Goal: Navigation & Orientation: Find specific page/section

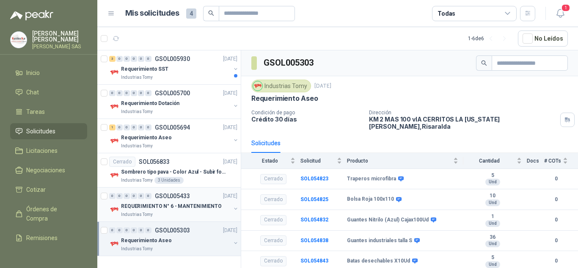
click at [186, 209] on p "REQUERIMIENTO N° 6 - MANTENIMIENTO" at bounding box center [171, 206] width 101 height 8
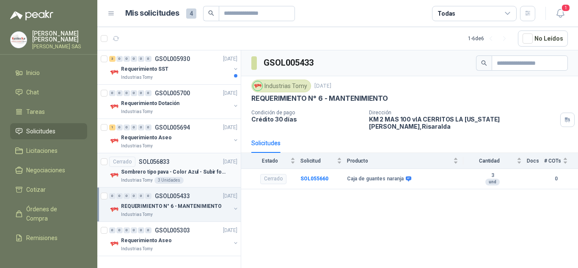
click at [217, 169] on p "Sombrero tipo pava - Color Azul - Subir foto" at bounding box center [173, 172] width 105 height 8
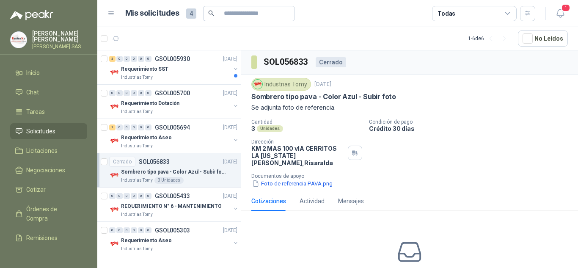
scroll to position [24, 0]
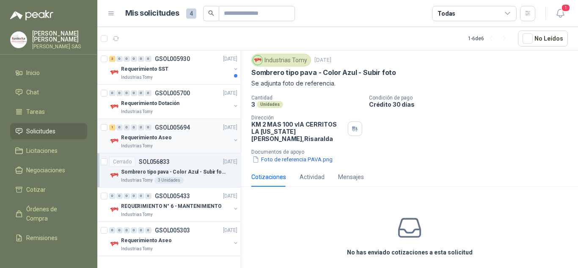
click at [163, 137] on p "Requerimiento Aseo" at bounding box center [146, 138] width 51 height 8
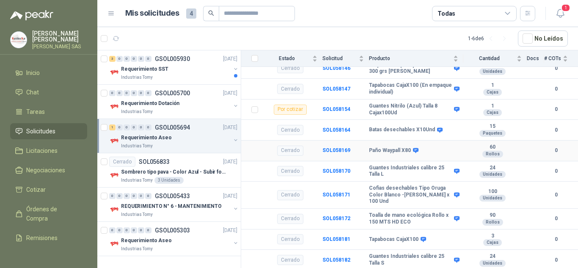
scroll to position [152, 0]
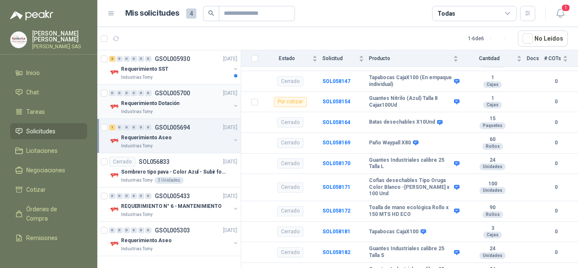
click at [152, 100] on p "Requerimiento Dotación" at bounding box center [150, 103] width 58 height 8
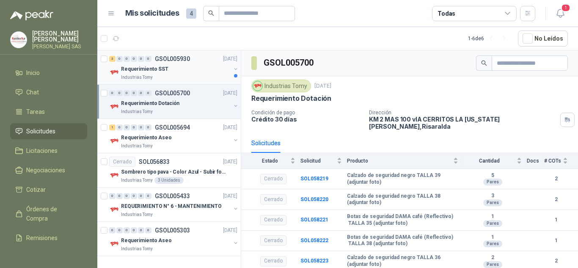
click at [169, 76] on div "Industrias Tomy" at bounding box center [176, 77] width 110 height 7
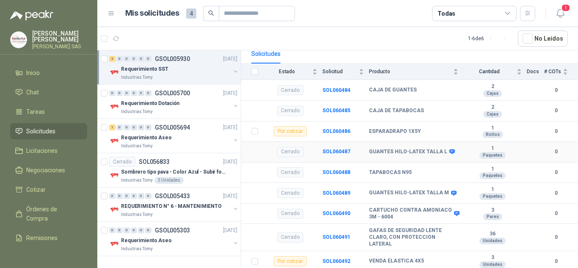
scroll to position [104, 0]
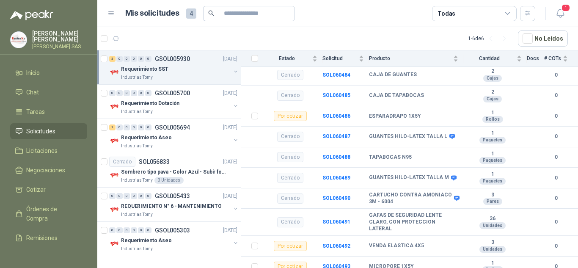
click at [48, 138] on link "Solicitudes" at bounding box center [48, 131] width 77 height 16
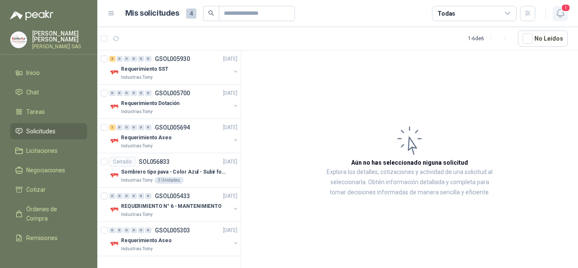
click at [563, 8] on span "1" at bounding box center [565, 8] width 9 height 8
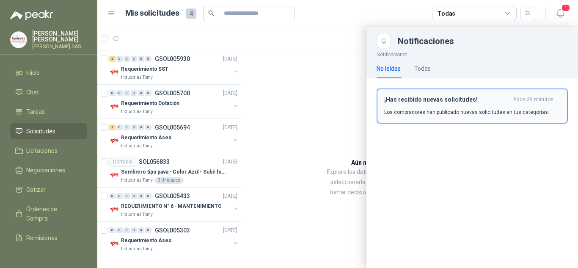
click at [452, 121] on button "¡Has recibido nuevas solicitudes! hace 39 minutos Los compradores han publicado…" at bounding box center [471, 105] width 191 height 35
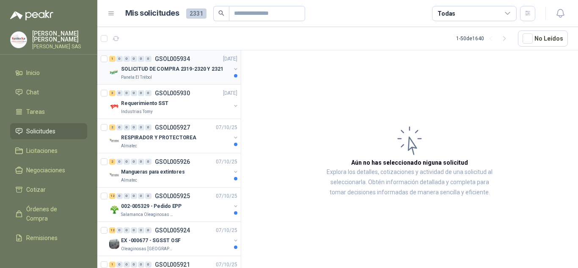
click at [165, 74] on div "Panela El Trébol" at bounding box center [176, 77] width 110 height 7
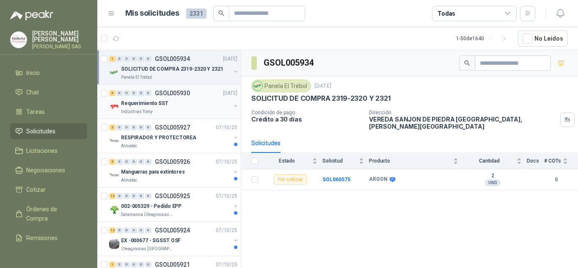
click at [189, 102] on div "Requerimiento SST" at bounding box center [176, 103] width 110 height 10
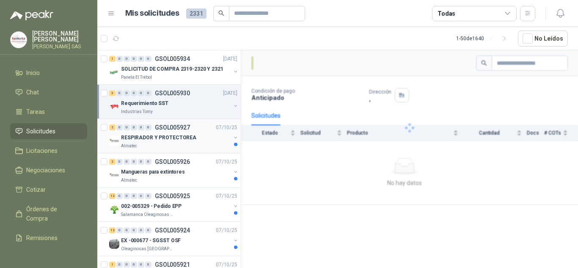
click at [201, 144] on div "Almatec" at bounding box center [176, 146] width 110 height 7
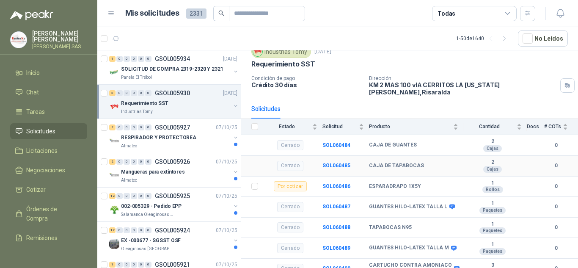
scroll to position [104, 0]
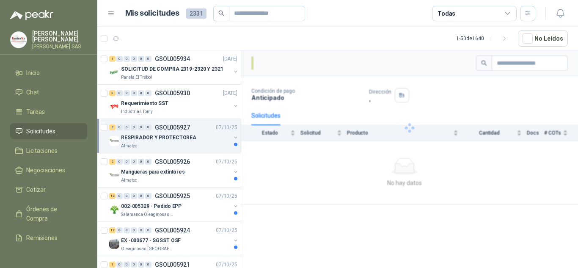
click at [188, 132] on div "2 0 0 0 0 0 GSOL005927 [DATE]" at bounding box center [174, 127] width 130 height 10
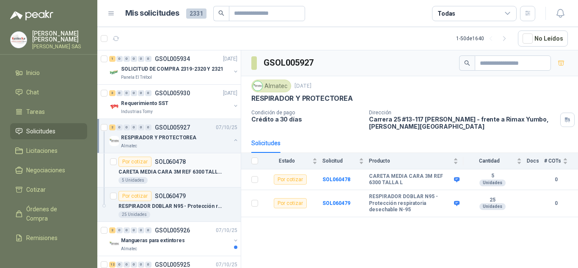
click at [200, 180] on div "5 Unidades" at bounding box center [177, 180] width 119 height 7
click at [203, 199] on div "Por cotizar SOL060479" at bounding box center [177, 196] width 119 height 10
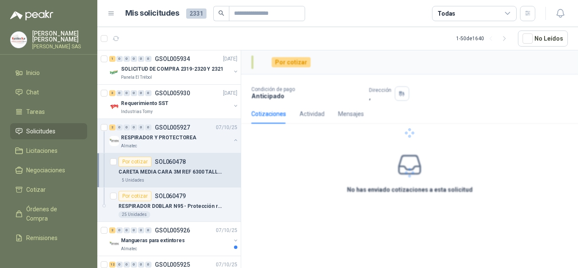
scroll to position [42, 0]
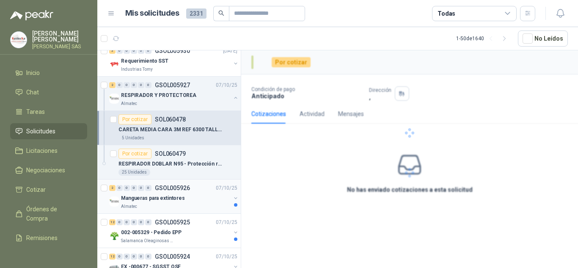
click at [195, 199] on div "Mangueras para extintores" at bounding box center [176, 198] width 110 height 10
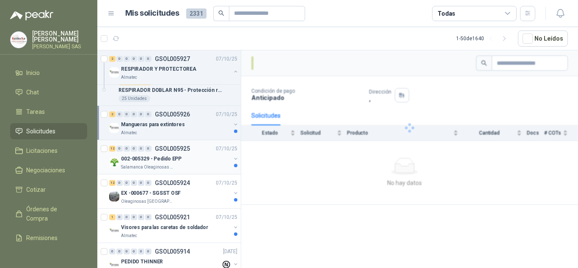
scroll to position [127, 0]
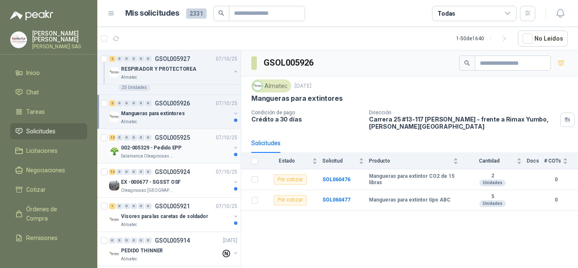
click at [192, 149] on div "002-005329 - Pedido EPP" at bounding box center [176, 148] width 110 height 10
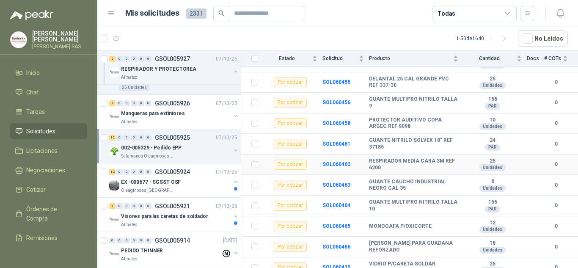
scroll to position [139, 0]
click at [174, 192] on div "Oleaginosas [GEOGRAPHIC_DATA][PERSON_NAME]" at bounding box center [176, 190] width 110 height 7
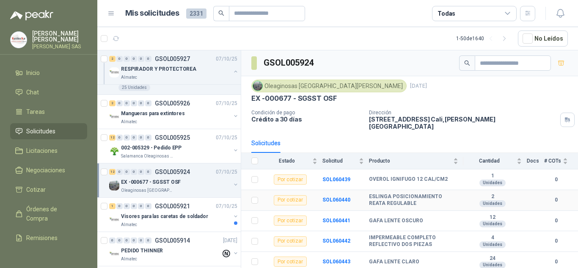
scroll to position [139, 0]
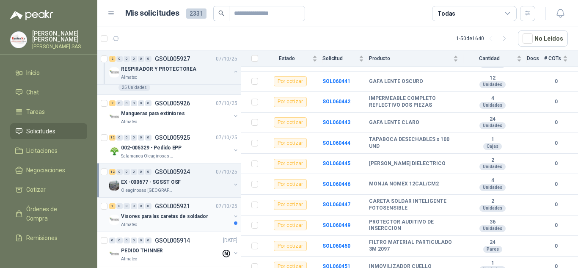
click at [170, 213] on p "Visores para las caretas de soldador" at bounding box center [164, 216] width 87 height 8
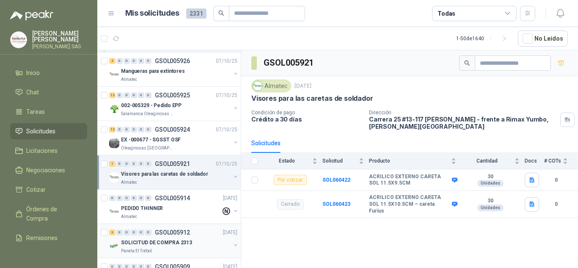
scroll to position [254, 0]
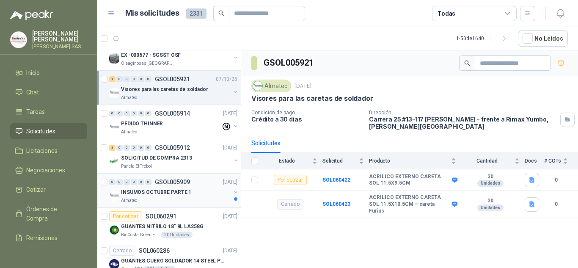
click at [180, 187] on div "INSUMOS OCTUBRE PARTE 1" at bounding box center [176, 192] width 110 height 10
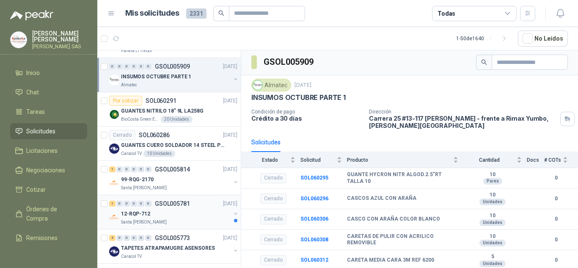
scroll to position [381, 0]
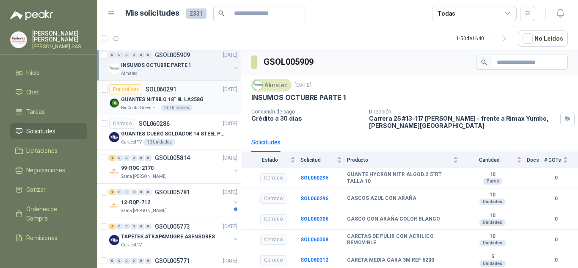
click at [195, 111] on div "BioCosta Green Energy S.A.S 20 Unidades" at bounding box center [179, 107] width 116 height 7
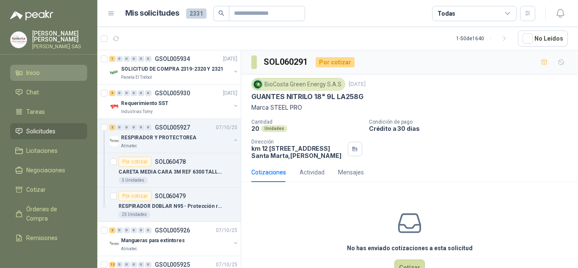
click at [65, 72] on li "Inicio" at bounding box center [48, 72] width 67 height 9
